Goal: Information Seeking & Learning: Learn about a topic

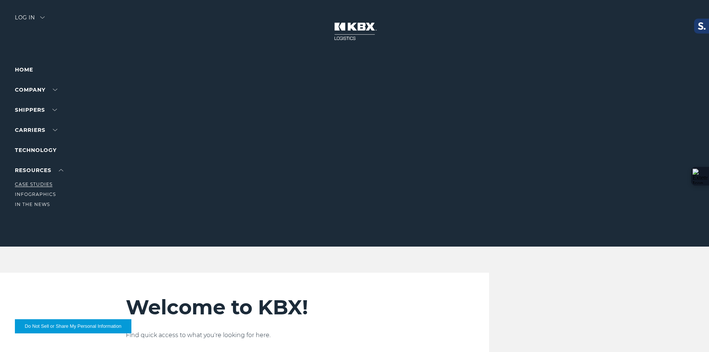
click at [42, 183] on link "Case Studies" at bounding box center [34, 184] width 38 height 6
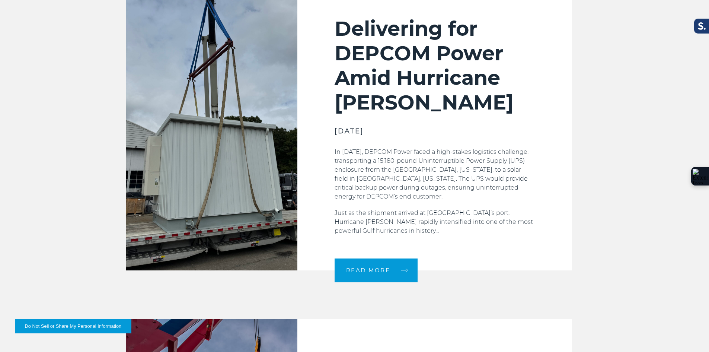
scroll to position [286, 0]
click at [349, 263] on link "READ MORE" at bounding box center [376, 270] width 83 height 24
